Goal: Task Accomplishment & Management: Use online tool/utility

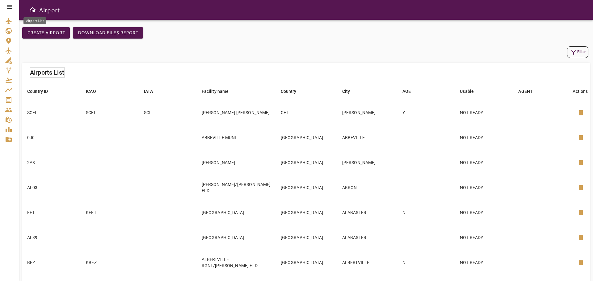
click at [10, 23] on icon "Airport List" at bounding box center [8, 20] width 7 height 7
click at [580, 52] on button "Filter" at bounding box center [577, 52] width 21 height 12
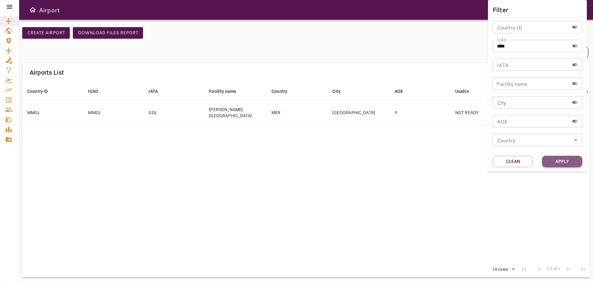
click at [557, 161] on button "Apply" at bounding box center [562, 161] width 40 height 11
click at [416, 111] on div at bounding box center [296, 140] width 593 height 281
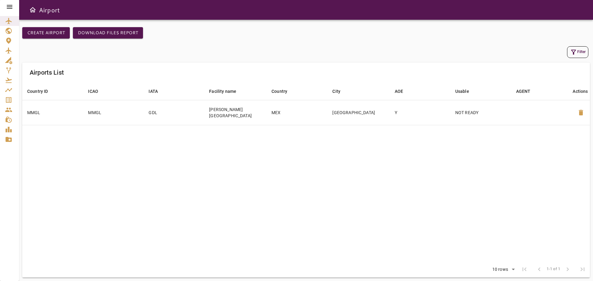
click at [416, 111] on td "Y" at bounding box center [420, 112] width 60 height 25
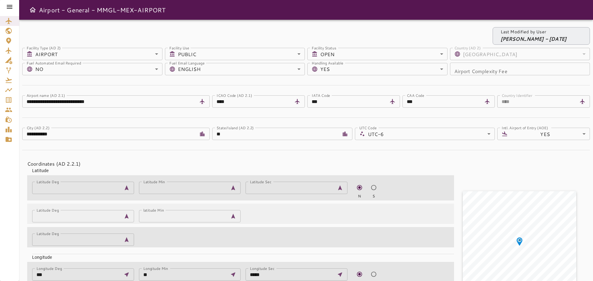
click at [8, 6] on icon at bounding box center [9, 6] width 7 height 7
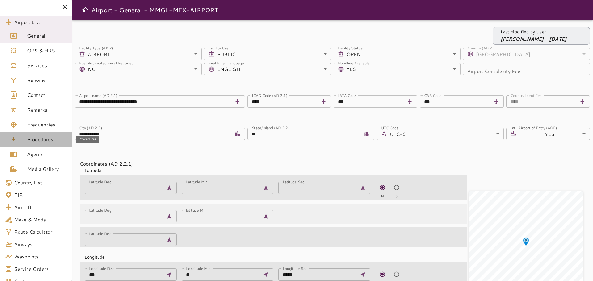
click at [34, 139] on span "Procedures" at bounding box center [47, 139] width 40 height 7
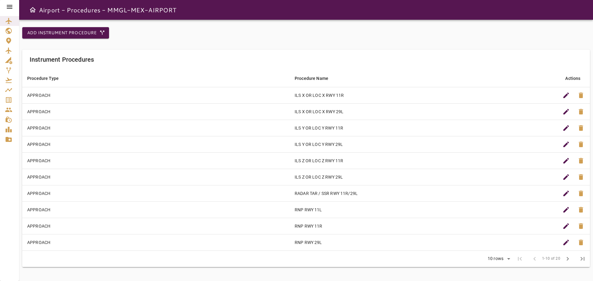
click at [10, 7] on icon at bounding box center [10, 7] width 6 height 4
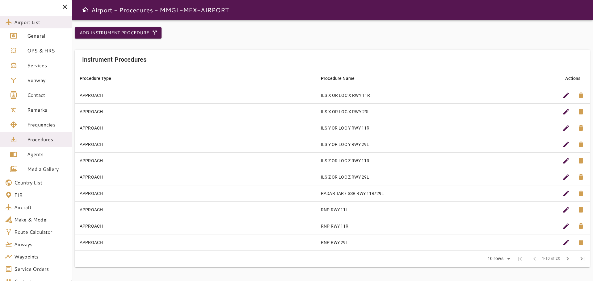
click at [145, 26] on div "Add Instrument Procedure Instrument Procedures Procedure Type arrow_downward Pr…" at bounding box center [332, 150] width 521 height 261
click at [142, 31] on button "Add Instrument Procedure" at bounding box center [118, 32] width 87 height 11
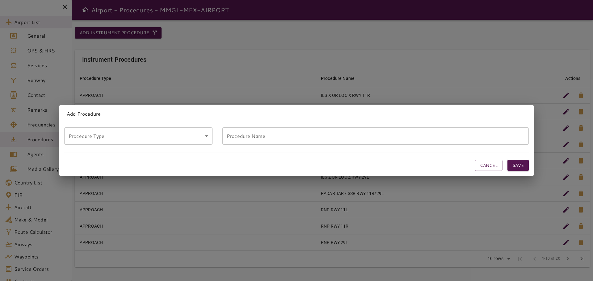
click at [142, 31] on div "Add Procedure Procedure Type ​ Procedure Type Procedure Name Procedure Name Can…" at bounding box center [296, 140] width 593 height 281
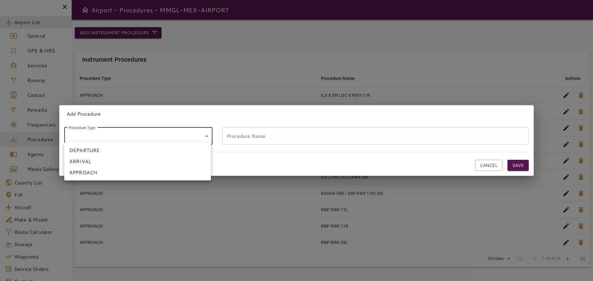
click at [108, 132] on body "Airport List General OPS & HRS Services Runway Contact Remarks Frequencies Proc…" at bounding box center [296, 140] width 593 height 281
click at [107, 132] on div at bounding box center [296, 140] width 593 height 281
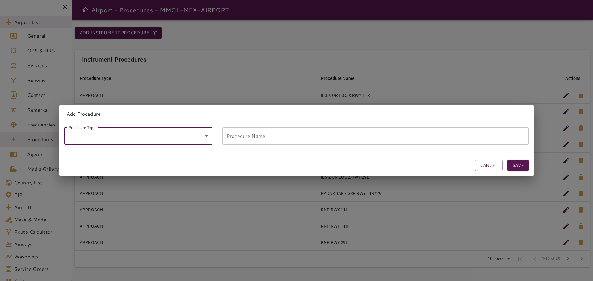
click at [279, 52] on div "Add Procedure Procedure Type ​ Procedure Type Procedure Name Procedure Name Can…" at bounding box center [296, 140] width 593 height 281
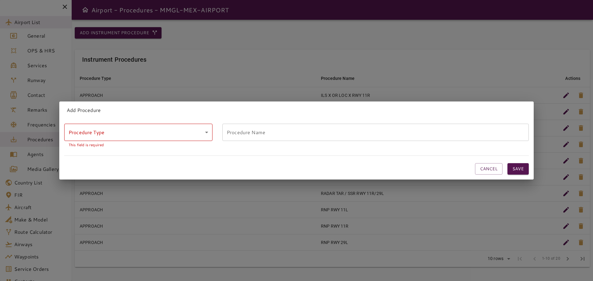
click at [512, 91] on div "Add Procedure Procedure Type ​ Procedure Type This field is required Procedure …" at bounding box center [296, 140] width 593 height 281
click at [163, 135] on body "Airport List General OPS & HRS Services Runway Contact Remarks Frequencies Proc…" at bounding box center [296, 140] width 593 height 281
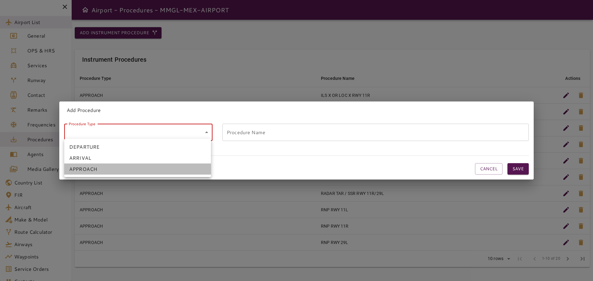
click at [98, 173] on li "APPROACH" at bounding box center [137, 169] width 147 height 11
type input "********"
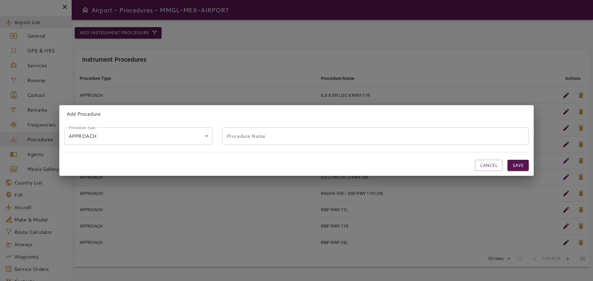
click at [364, 132] on input "Procedure Name" at bounding box center [375, 135] width 306 height 17
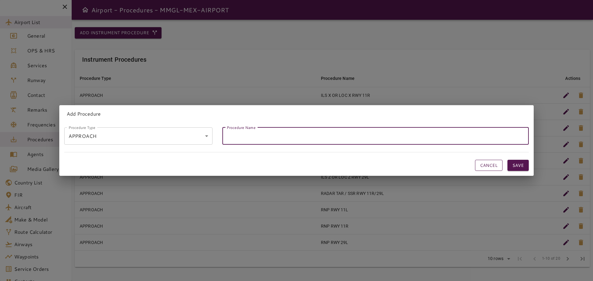
click at [478, 161] on button "Cancel" at bounding box center [488, 165] width 27 height 11
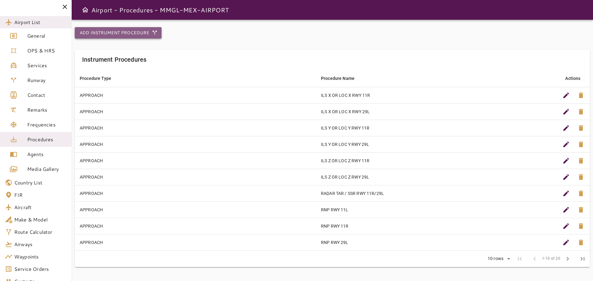
click at [136, 35] on button "Add Instrument Procedure" at bounding box center [118, 32] width 87 height 11
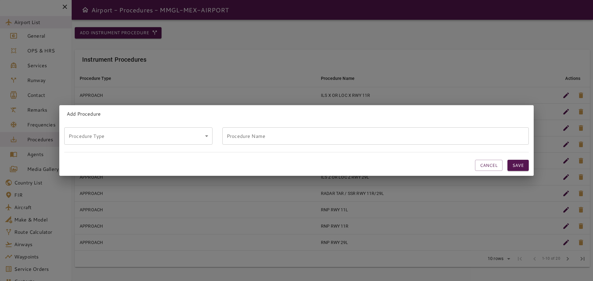
click at [103, 136] on body "Airport List General OPS & HRS Services Runway Contact Remarks Frequencies Proc…" at bounding box center [296, 140] width 593 height 281
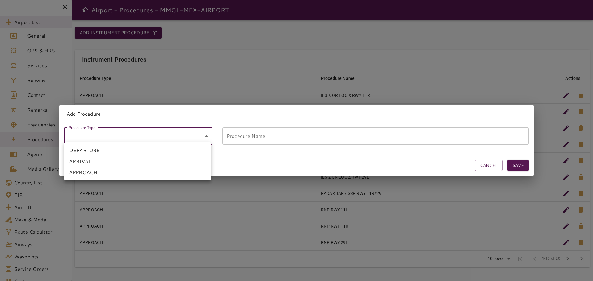
click at [98, 161] on li "ARRIVAL" at bounding box center [137, 161] width 147 height 11
type input "*******"
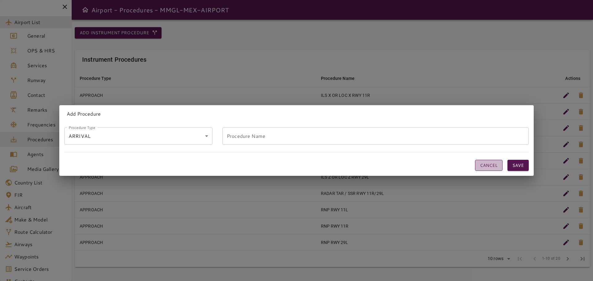
click at [490, 165] on button "Cancel" at bounding box center [488, 165] width 27 height 11
